Goal: Task Accomplishment & Management: Complete application form

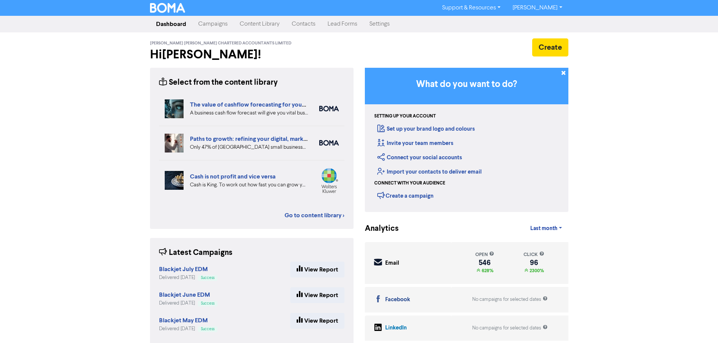
click at [303, 26] on link "Contacts" at bounding box center [304, 24] width 36 height 15
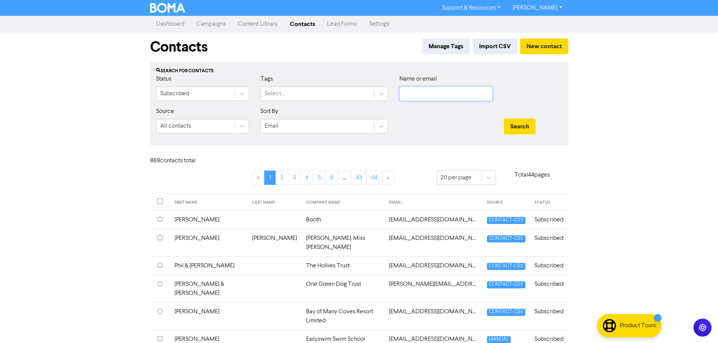
click at [441, 92] on input "text" at bounding box center [445, 94] width 93 height 14
paste input "Pacific Paediatric Surgery Limited"
type input "Pacific Paediatric Surgery Limited"
click at [513, 122] on button "Search" at bounding box center [520, 127] width 32 height 16
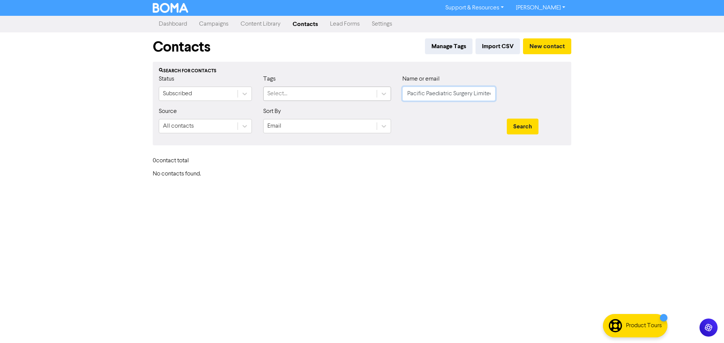
scroll to position [0, 0]
drag, startPoint x: 492, startPoint y: 94, endPoint x: 313, endPoint y: 87, distance: 178.8
click at [292, 94] on div "Status Subscribed Tags Select... Name or email Pacific Paediatric Surgery Limit…" at bounding box center [362, 91] width 418 height 32
click at [543, 46] on button "New contact" at bounding box center [547, 46] width 48 height 16
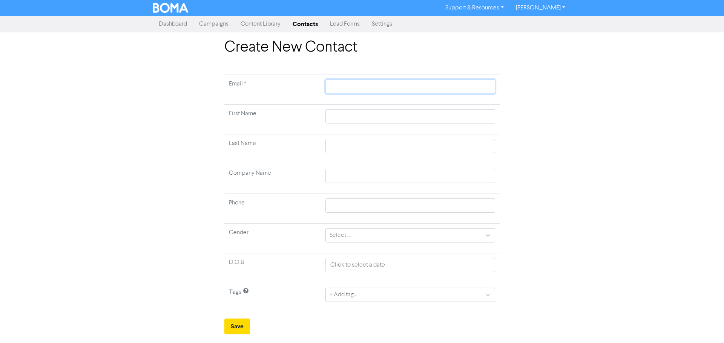
click at [349, 92] on input "text" at bounding box center [410, 87] width 170 height 14
paste input "Pacific Paediatric Surgery Limited"
type input "Pacific Paediatric Surgery Limited"
drag, startPoint x: 432, startPoint y: 89, endPoint x: 265, endPoint y: 87, distance: 166.6
click at [265, 87] on tr "Email * Pacific Paediatric Surgery Limited" at bounding box center [361, 90] width 275 height 30
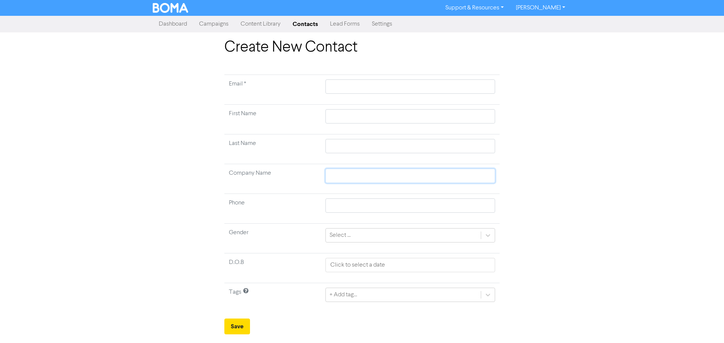
drag, startPoint x: 347, startPoint y: 181, endPoint x: 349, endPoint y: 174, distance: 6.1
click at [348, 180] on input "text" at bounding box center [410, 176] width 170 height 14
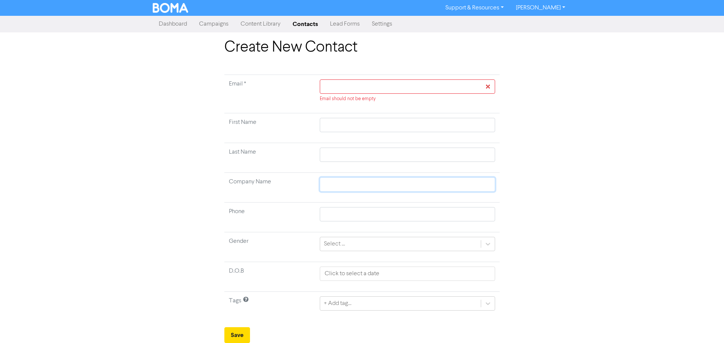
paste input "Pacific Paediatric Surgery Limited"
type input "Pacific Paediatric Surgery Limited"
click at [344, 124] on input "text" at bounding box center [407, 125] width 175 height 14
type input "P"
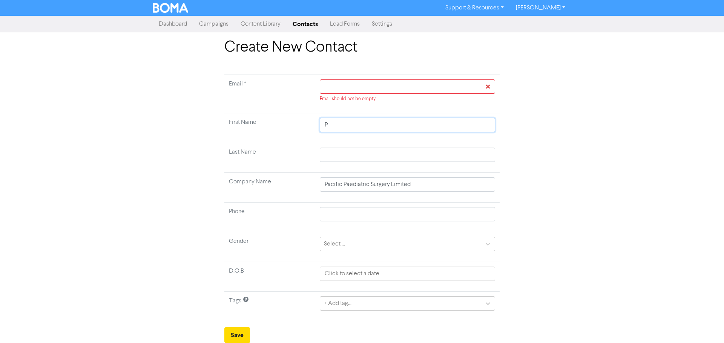
type input "Pr"
type input "Pra"
type input "Prab"
type input "[PERSON_NAME]"
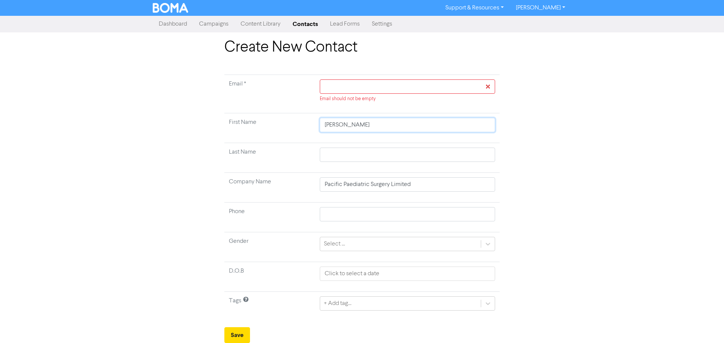
type input "[PERSON_NAME]"
type input "M"
type input "Mi"
type input "Mis"
type input "Mish"
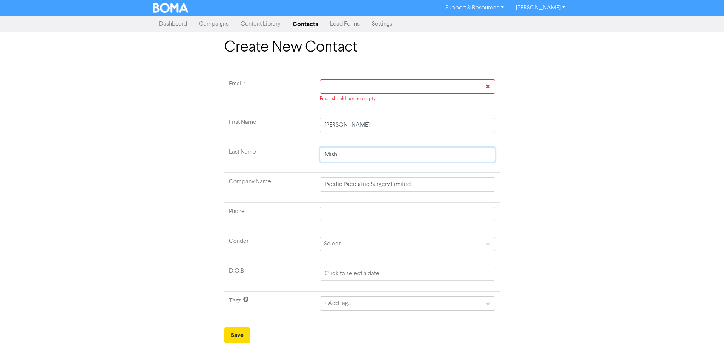
type input "[PERSON_NAME]"
type input "Mishra"
click at [345, 79] on td "Email should not be empty" at bounding box center [407, 94] width 184 height 38
click at [346, 84] on input "text" at bounding box center [407, 87] width 175 height 14
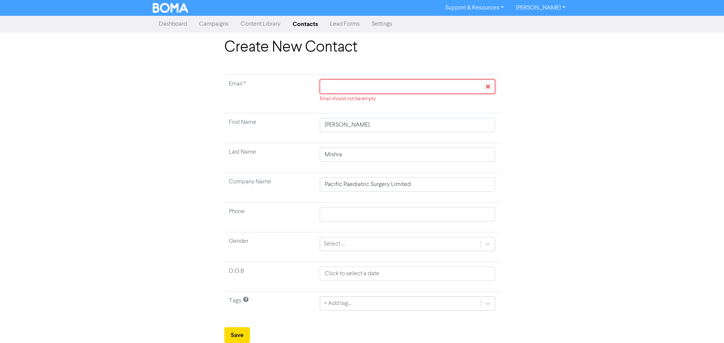
paste input "[EMAIL_ADDRESS][DOMAIN_NAME]"
type input "[EMAIL_ADDRESS][DOMAIN_NAME]"
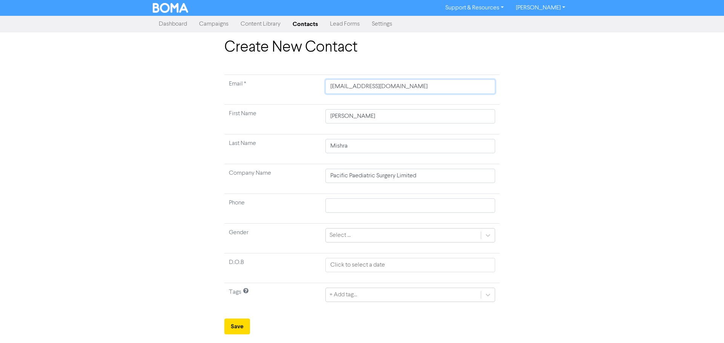
type input "[EMAIL_ADDRESS][DOMAIN_NAME]"
click at [600, 134] on div "Create New Contact Email * [EMAIL_ADDRESS][DOMAIN_NAME] First Name [PERSON_NAME…" at bounding box center [362, 186] width 724 height 296
click at [241, 327] on button "Save" at bounding box center [237, 327] width 26 height 16
